Goal: Find specific page/section: Locate a particular part of the current website

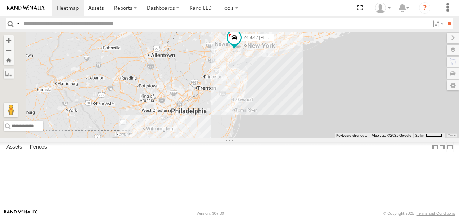
drag, startPoint x: 276, startPoint y: 177, endPoint x: 329, endPoint y: 109, distance: 86.3
click at [329, 109] on div "245047 Shawn 468332 Stanley JTSP Hino" at bounding box center [229, 85] width 459 height 106
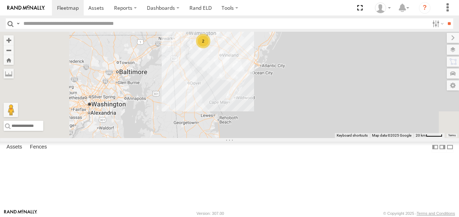
drag, startPoint x: 327, startPoint y: 115, endPoint x: 370, endPoint y: 18, distance: 106.1
click at [370, 18] on body at bounding box center [229, 108] width 459 height 217
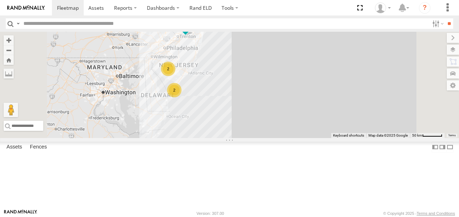
drag, startPoint x: 363, startPoint y: 117, endPoint x: 367, endPoint y: 49, distance: 68.6
click at [367, 49] on div "2 2 245047 Shawn 468332 Stanley JTSP Hino" at bounding box center [229, 85] width 459 height 106
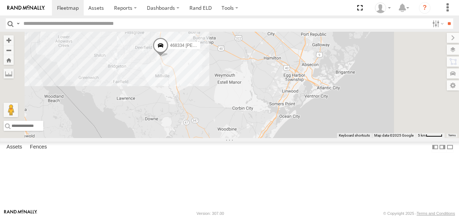
click at [0, 0] on link at bounding box center [0, 0] width 0 height 0
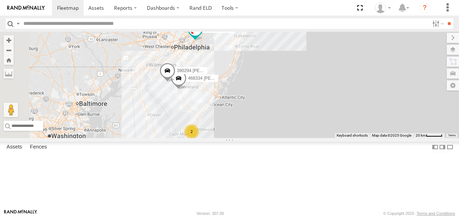
drag, startPoint x: 320, startPoint y: 159, endPoint x: 391, endPoint y: 110, distance: 86.9
click at [391, 110] on div "245047 Shawn 468332 Stanley JTSP Hino 468334 Shelina 2 390294 Lee" at bounding box center [229, 85] width 459 height 106
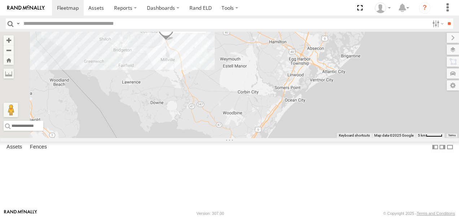
drag, startPoint x: 224, startPoint y: 132, endPoint x: 310, endPoint y: 110, distance: 88.2
click at [310, 110] on div "245047 Shawn 468332 Stanley JTSP Hino 468334 Shelina 390294 Lee" at bounding box center [229, 85] width 459 height 106
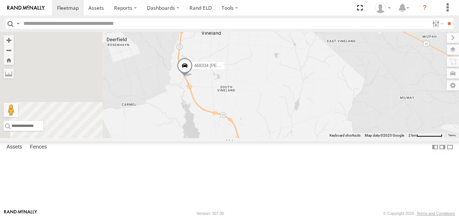
drag, startPoint x: 223, startPoint y: 135, endPoint x: 356, endPoint y: 89, distance: 140.8
click at [356, 89] on div "245047 Shawn 468332 Stanley JTSP Hino 468334 Shelina 390294 Lee" at bounding box center [229, 85] width 459 height 106
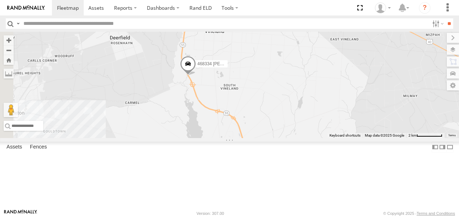
click at [0, 0] on link at bounding box center [0, 0] width 0 height 0
